Goal: Task Accomplishment & Management: Use online tool/utility

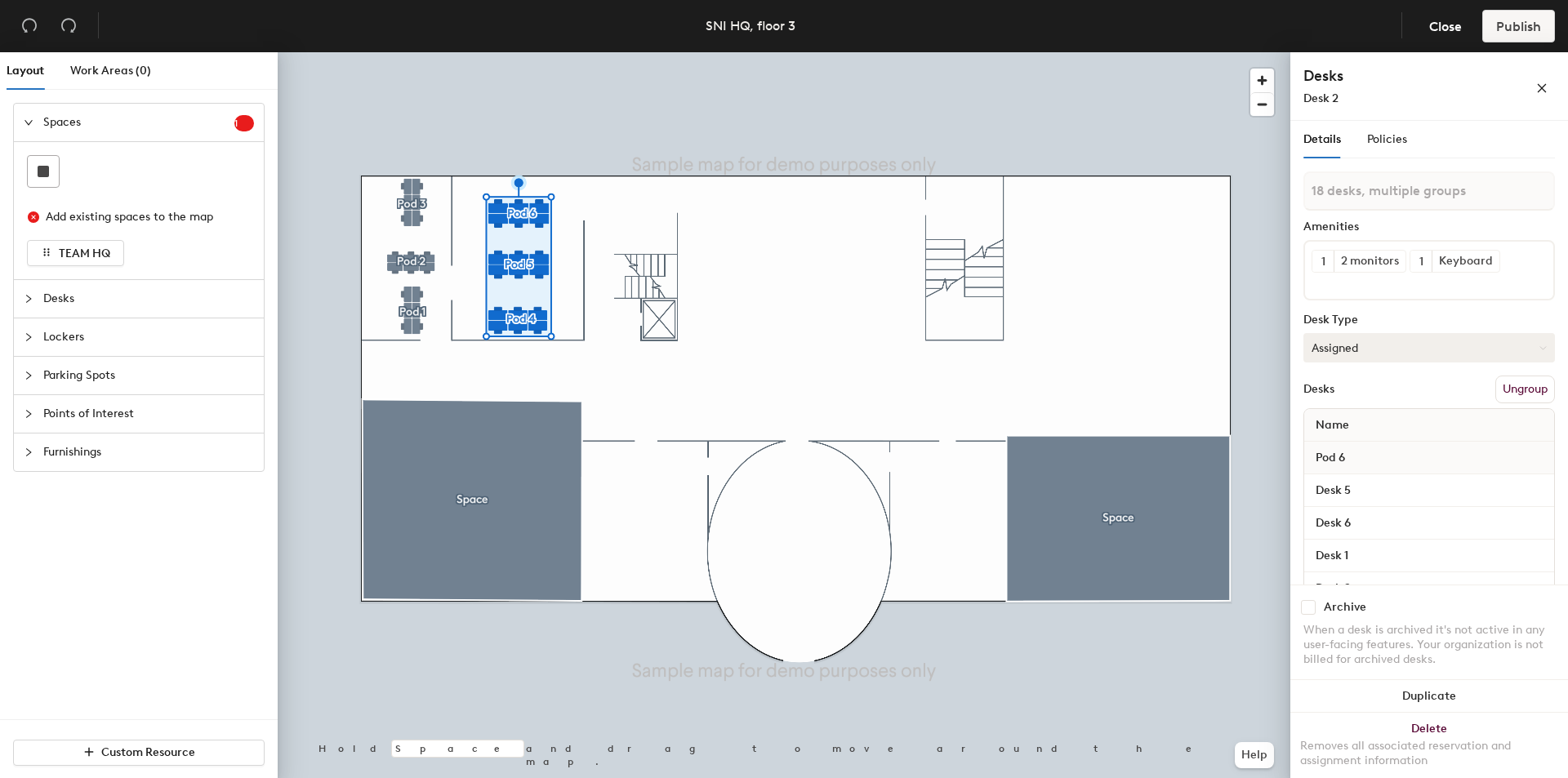
click at [1367, 346] on button "Assigned" at bounding box center [1429, 347] width 251 height 29
click at [1355, 444] on div "Hoteled" at bounding box center [1385, 447] width 163 height 25
click at [1513, 33] on span "Publish" at bounding box center [1518, 26] width 45 height 15
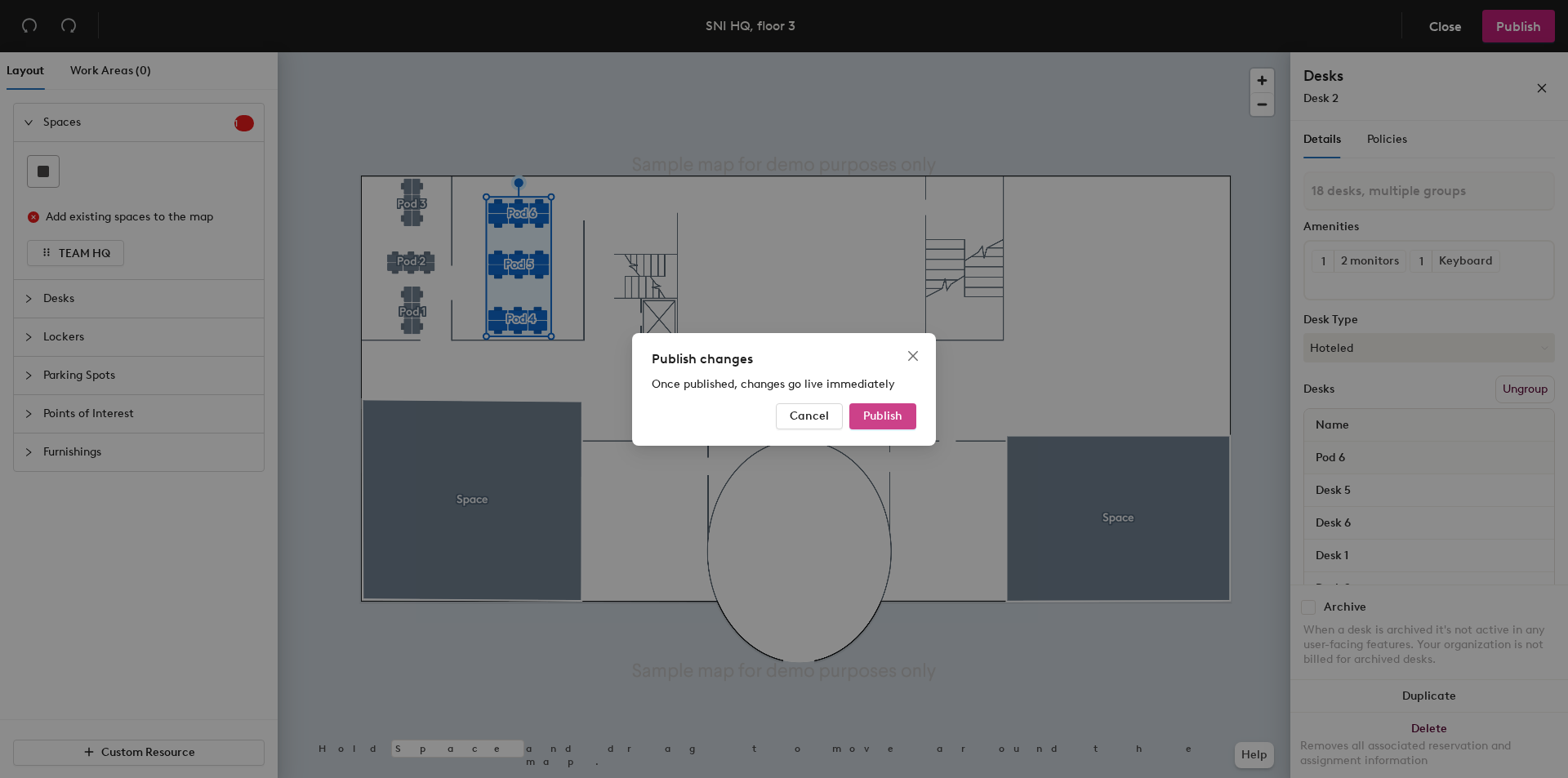
click at [884, 417] on span "Publish" at bounding box center [883, 416] width 39 height 14
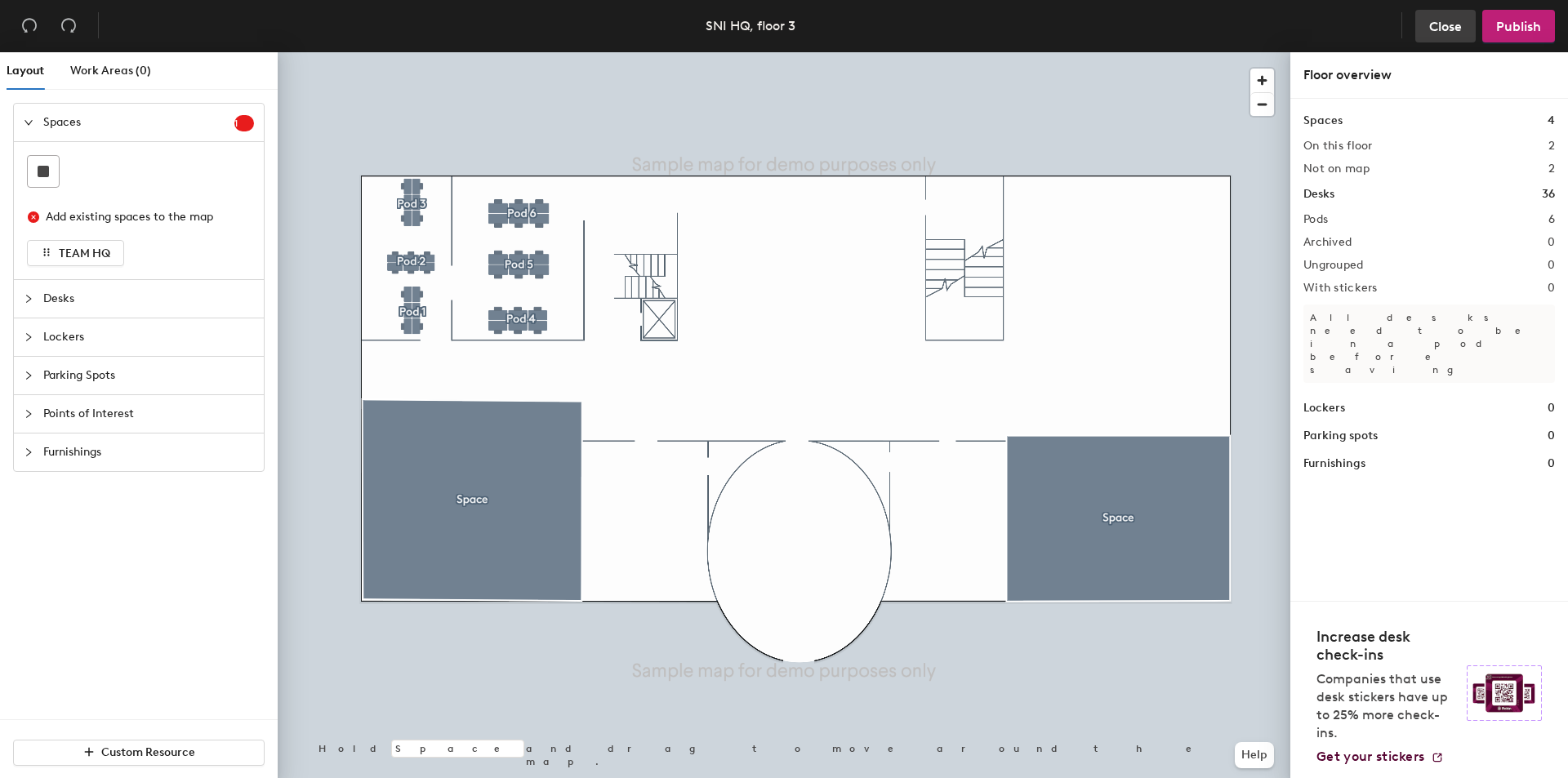
click at [1445, 24] on span "Close" at bounding box center [1445, 26] width 33 height 15
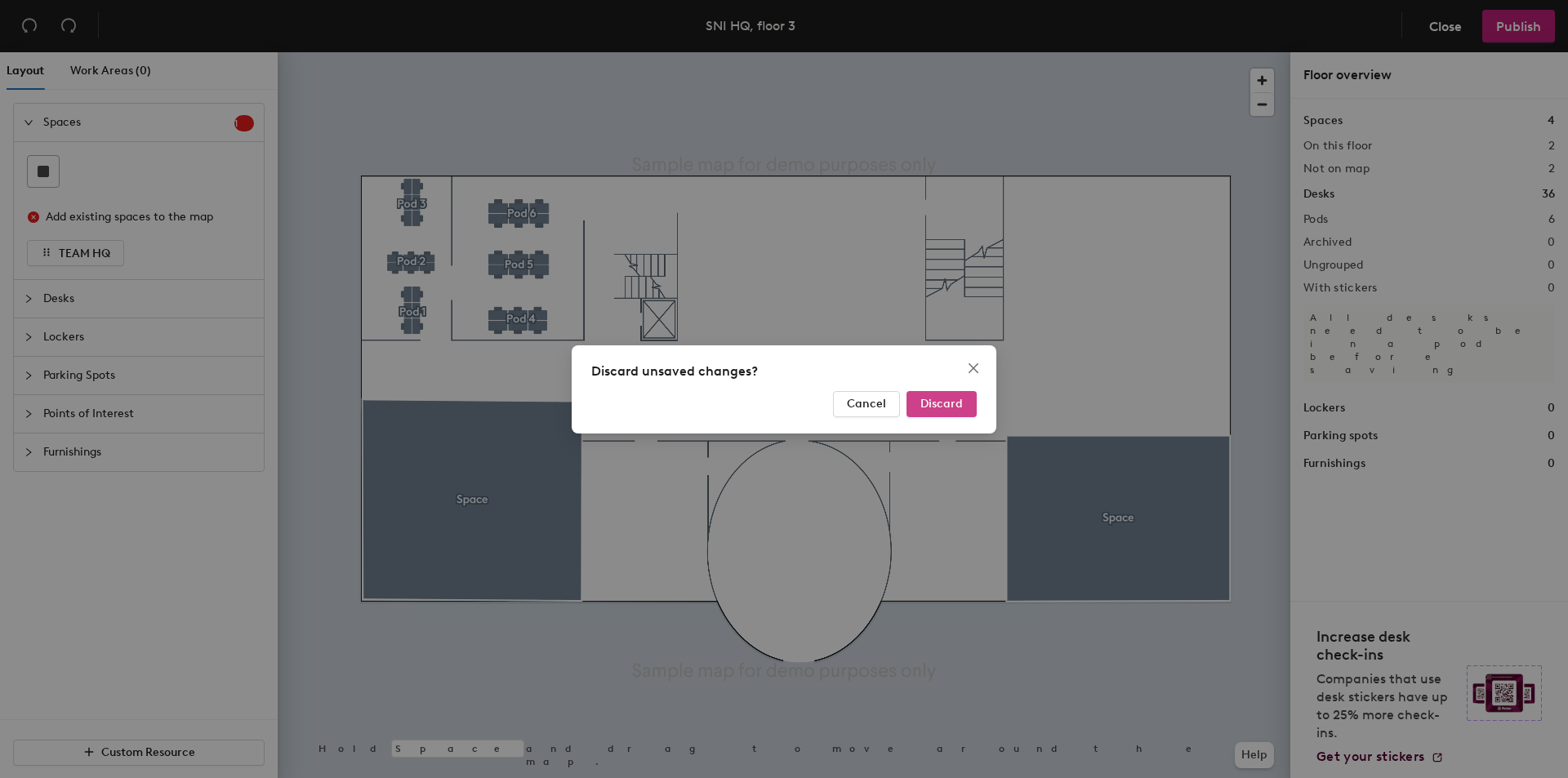
click at [939, 394] on button "Discard" at bounding box center [941, 404] width 70 height 26
